Goal: Task Accomplishment & Management: Manage account settings

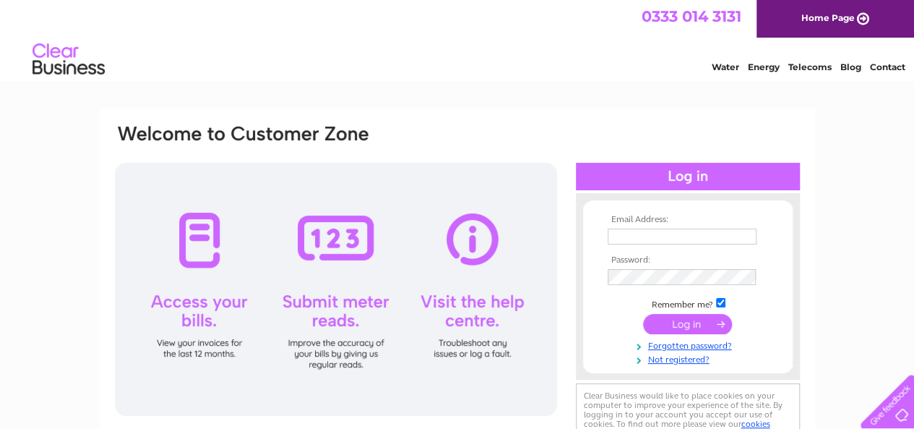
type input "[EMAIL_ADDRESS][DOMAIN_NAME]"
click at [662, 323] on input "submit" at bounding box center [687, 324] width 89 height 20
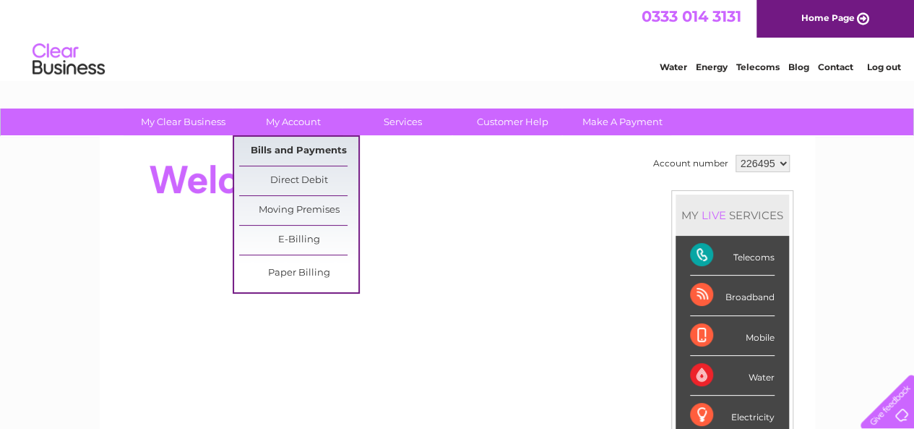
click at [293, 148] on link "Bills and Payments" at bounding box center [298, 151] width 119 height 29
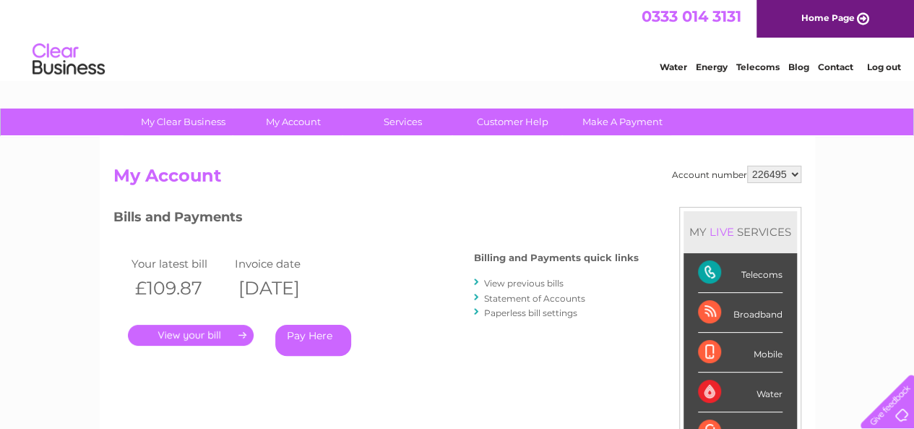
click at [194, 332] on link "." at bounding box center [191, 335] width 126 height 21
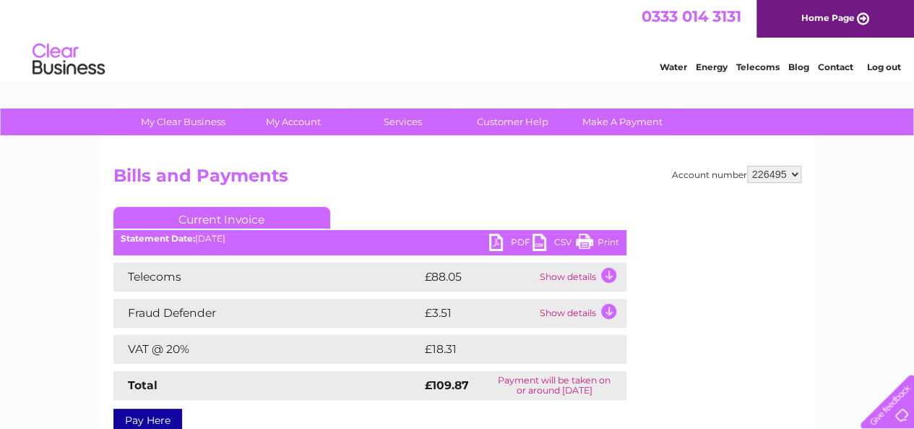
click at [594, 244] on link "Print" at bounding box center [597, 243] width 43 height 21
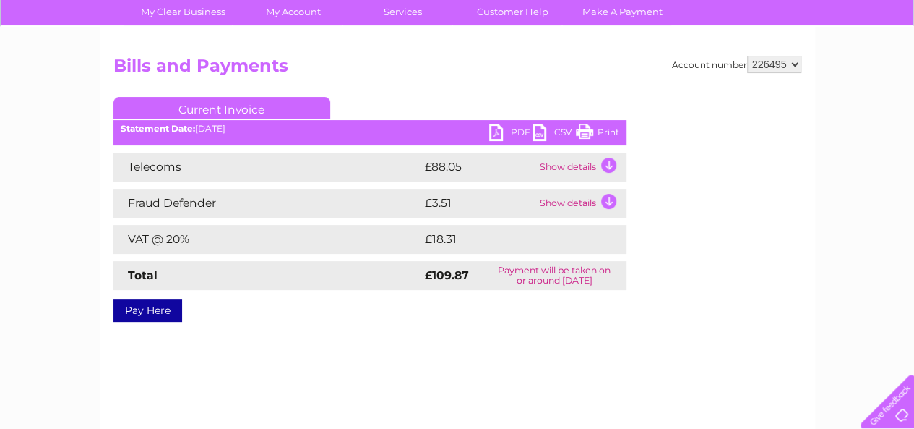
scroll to position [145, 0]
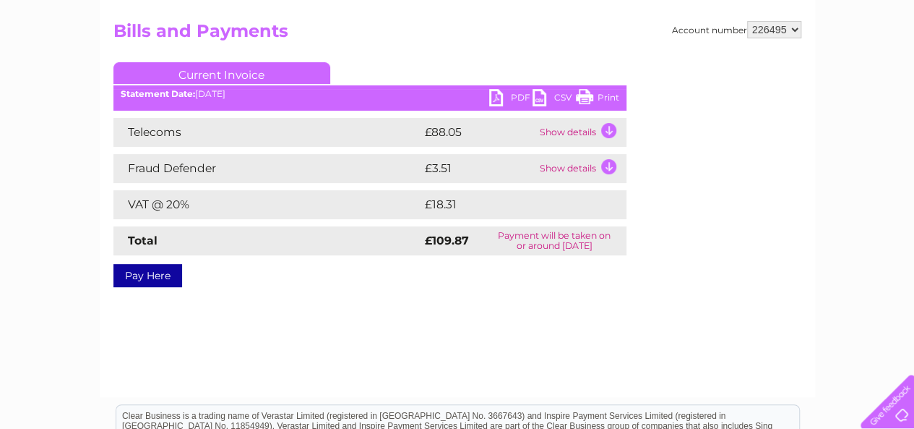
click at [614, 129] on td "Show details" at bounding box center [581, 132] width 90 height 29
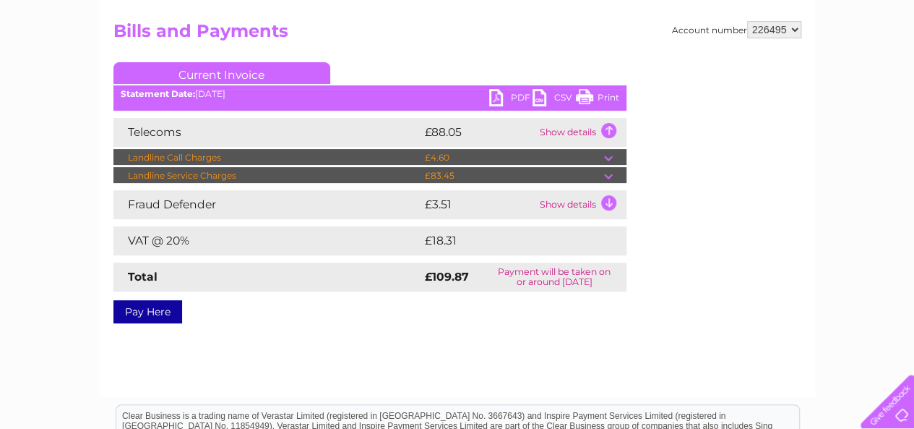
click at [607, 174] on td at bounding box center [615, 175] width 22 height 17
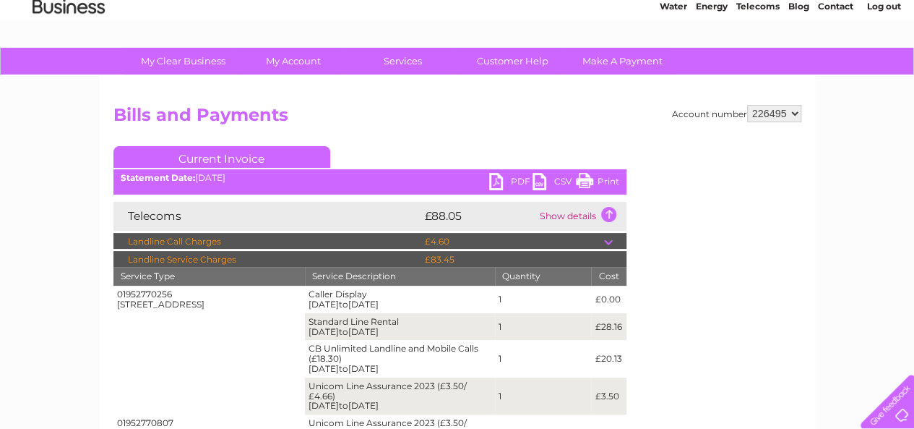
scroll to position [0, 0]
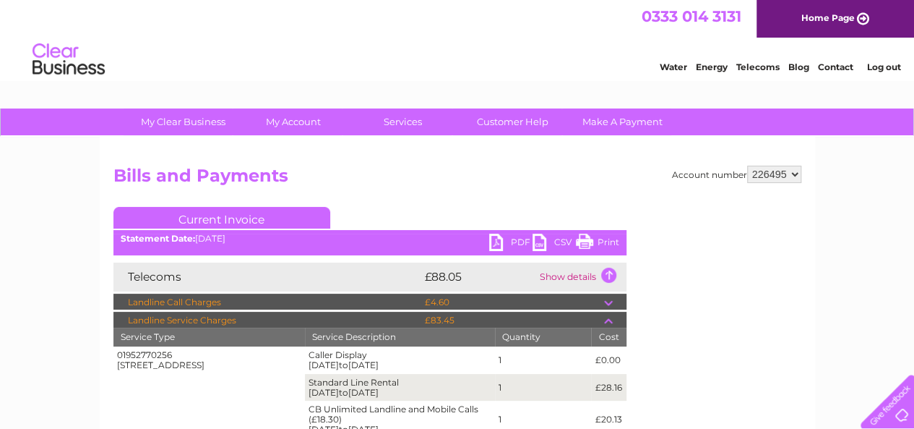
click at [883, 67] on link "Log out" at bounding box center [884, 66] width 34 height 11
